Goal: Check status

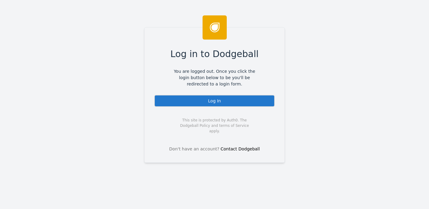
click at [208, 97] on div "Log In" at bounding box center [214, 101] width 121 height 12
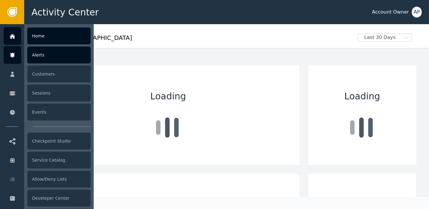
click at [13, 60] on div at bounding box center [13, 55] width 18 height 18
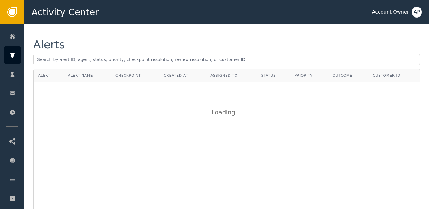
click at [138, 33] on div "Alerts Alert Alert Name Checkpoint Created At Assigned To Status Priority Outco…" at bounding box center [226, 129] width 405 height 211
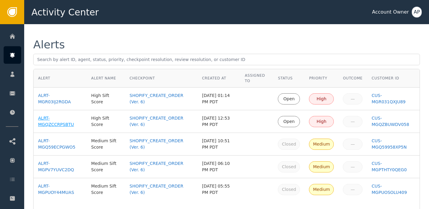
click at [57, 126] on div "ALRT-MGQZCCRPSBTU" at bounding box center [60, 121] width 44 height 13
click at [59, 103] on div "ALRT-MGR03IJ2RGDA" at bounding box center [60, 99] width 44 height 13
